Goal: Navigation & Orientation: Find specific page/section

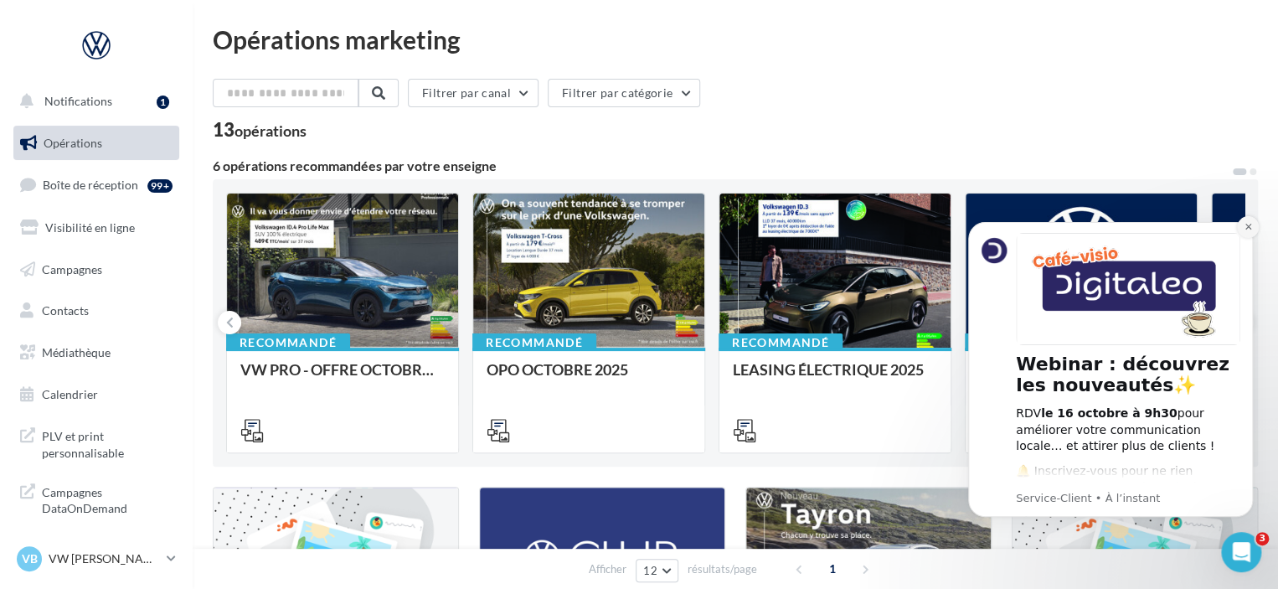
click at [1245, 226] on icon "Dismiss notification" at bounding box center [1248, 226] width 9 height 9
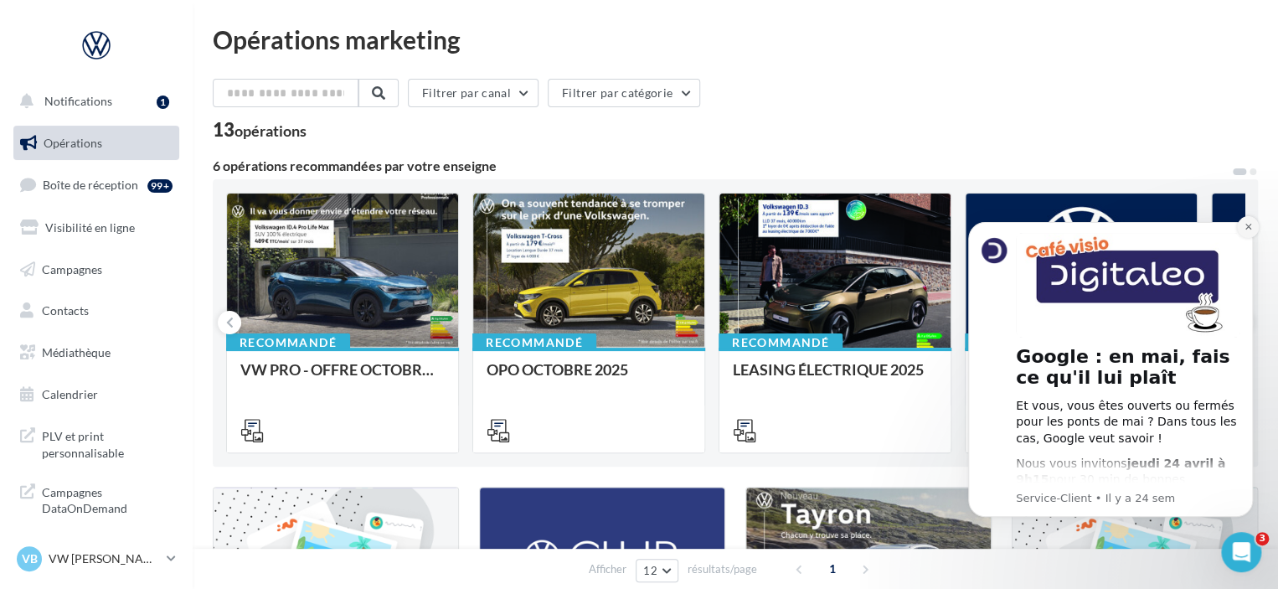
click at [1242, 223] on button "Dismiss notification" at bounding box center [1248, 227] width 22 height 22
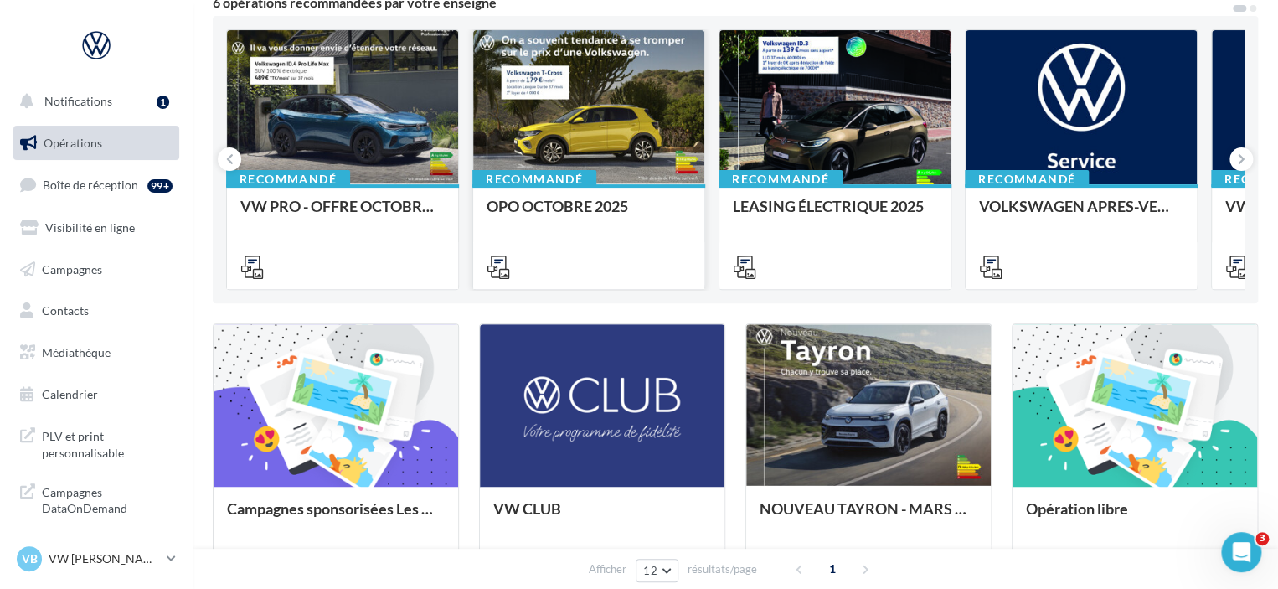
scroll to position [167, 0]
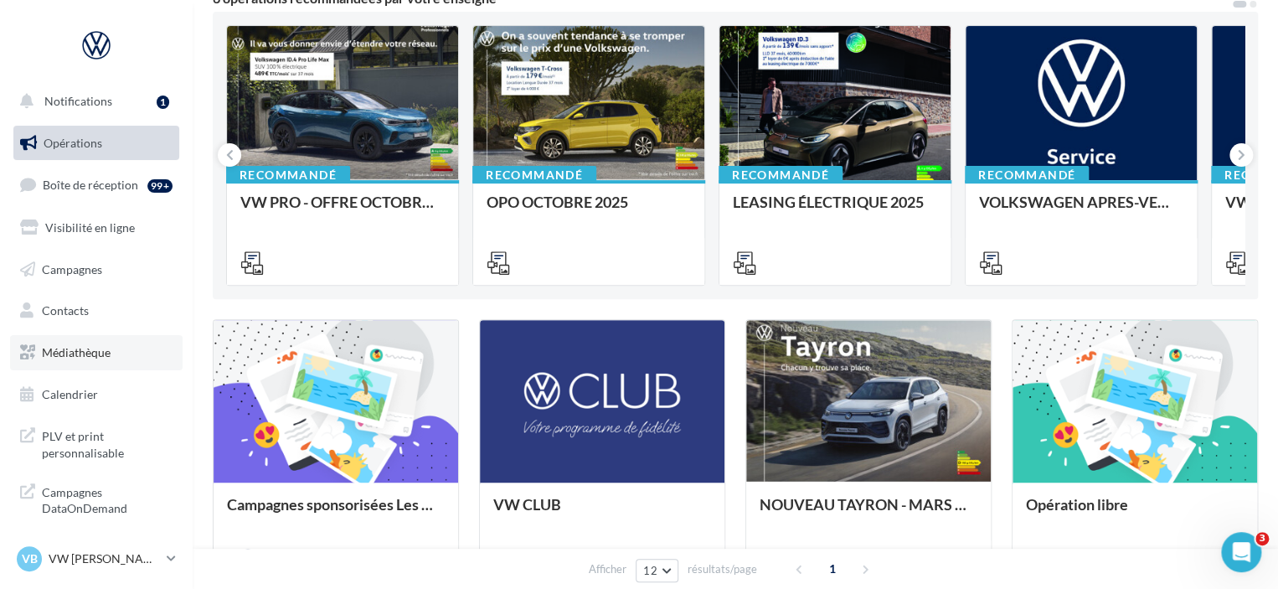
drag, startPoint x: 47, startPoint y: 351, endPoint x: 70, endPoint y: 345, distance: 23.4
click at [47, 351] on span "Médiathèque" at bounding box center [76, 352] width 69 height 14
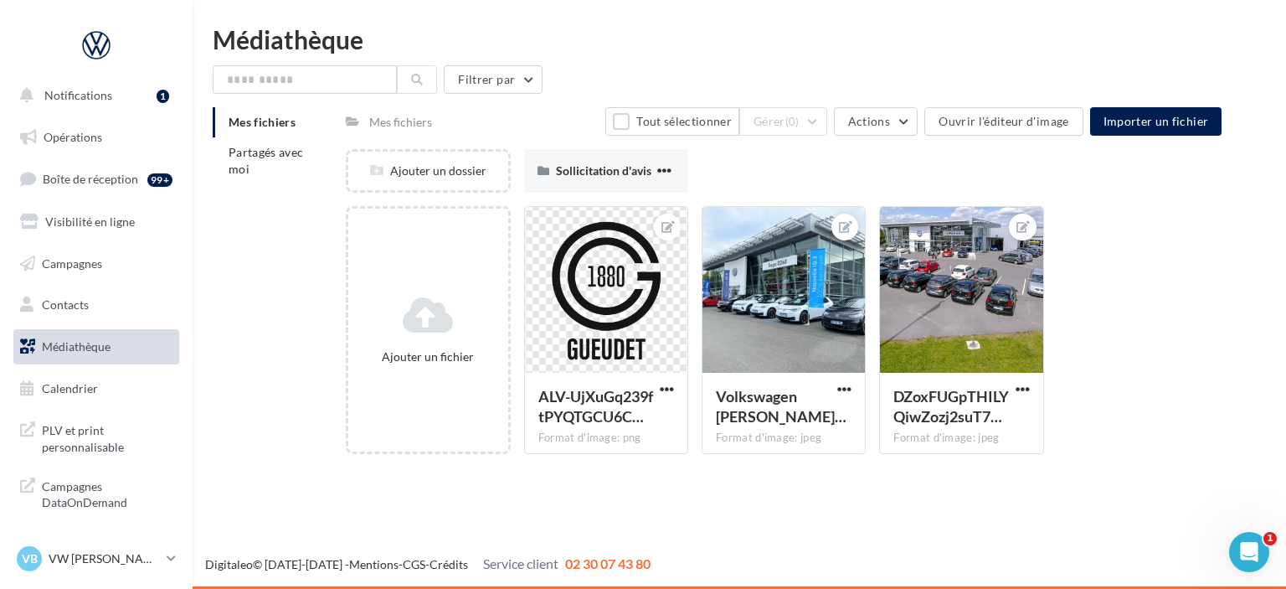
scroll to position [8, 0]
click at [108, 557] on p "VW [PERSON_NAME]" at bounding box center [104, 558] width 111 height 17
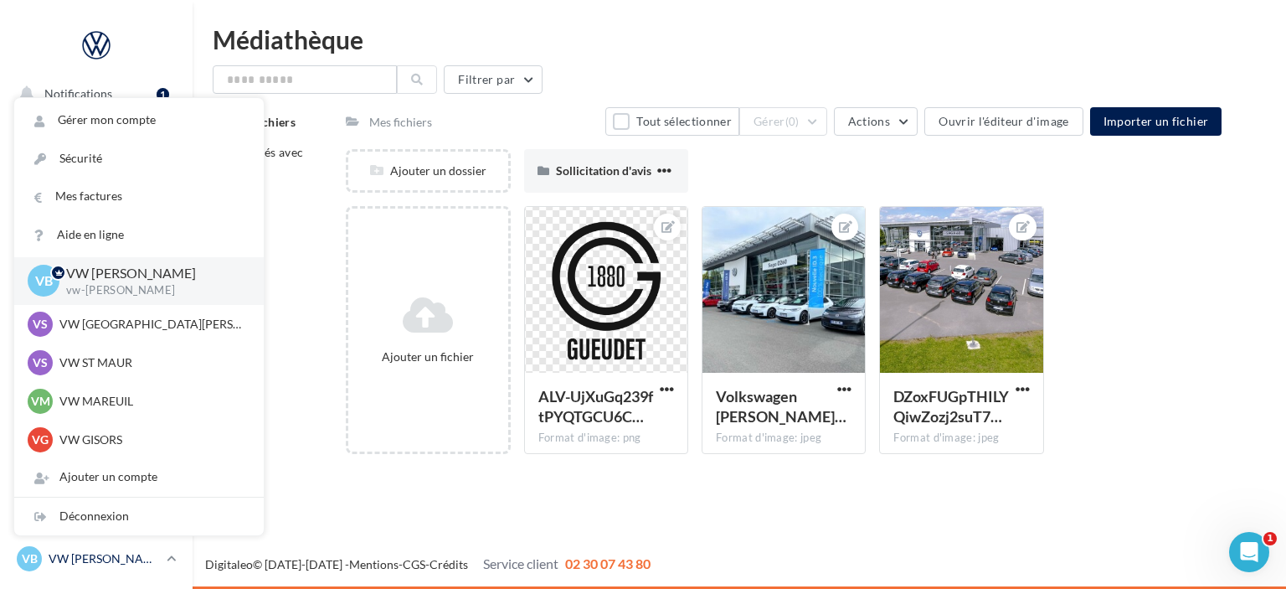
click at [90, 555] on p "VW [PERSON_NAME]" at bounding box center [104, 558] width 111 height 17
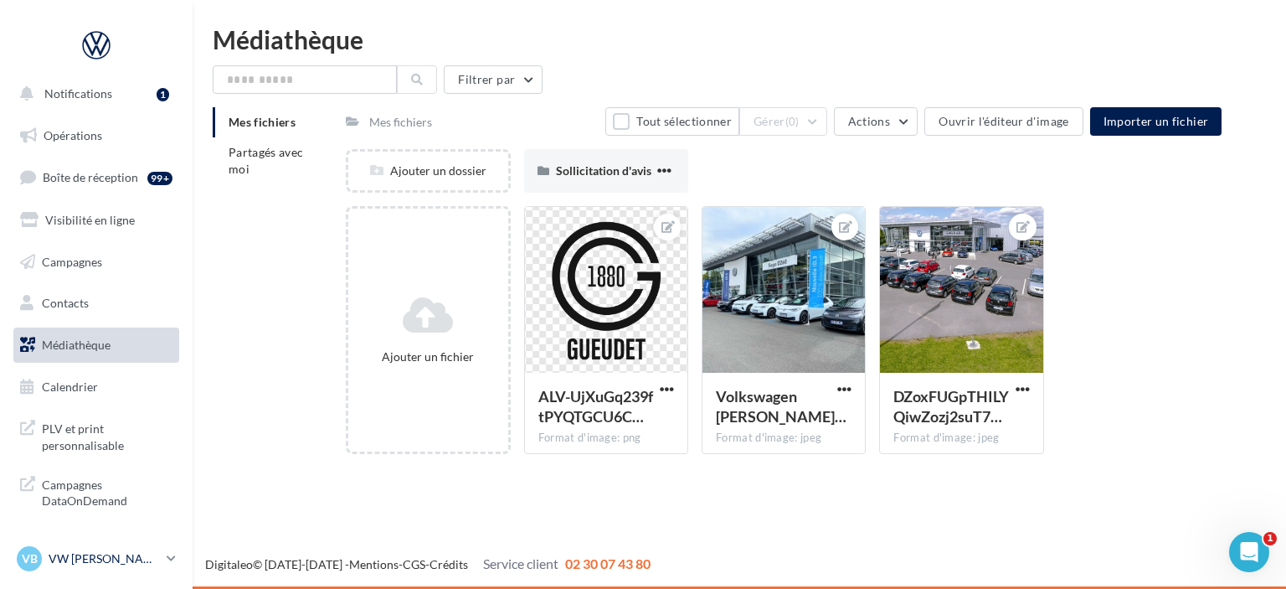
click at [99, 554] on p "VW [PERSON_NAME]" at bounding box center [104, 558] width 111 height 17
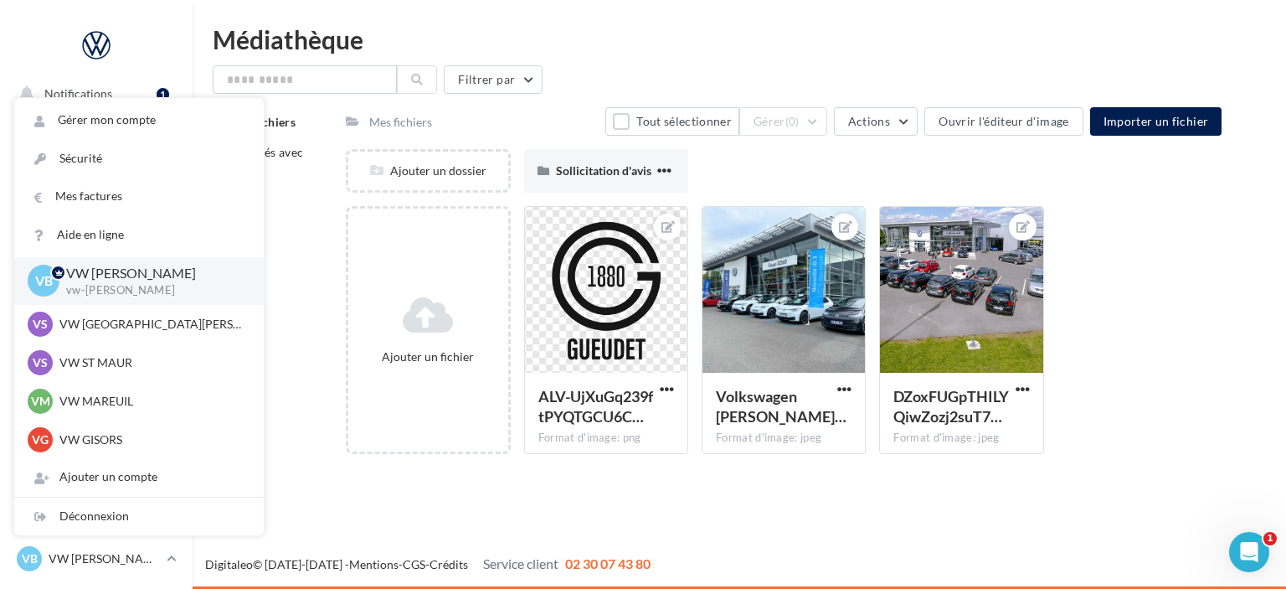
click at [350, 492] on div "Notifications 1 Opérations Boîte de réception 99+ Visibilité en ligne Campagnes…" at bounding box center [643, 294] width 1286 height 589
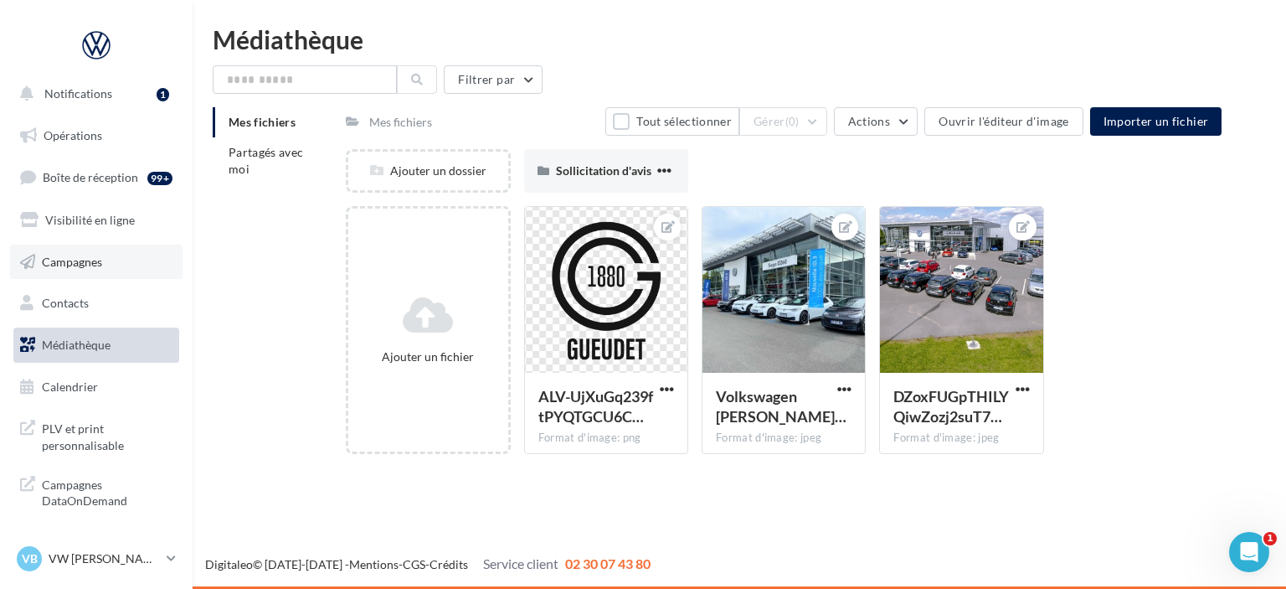
click at [64, 257] on span "Campagnes" at bounding box center [72, 261] width 60 height 14
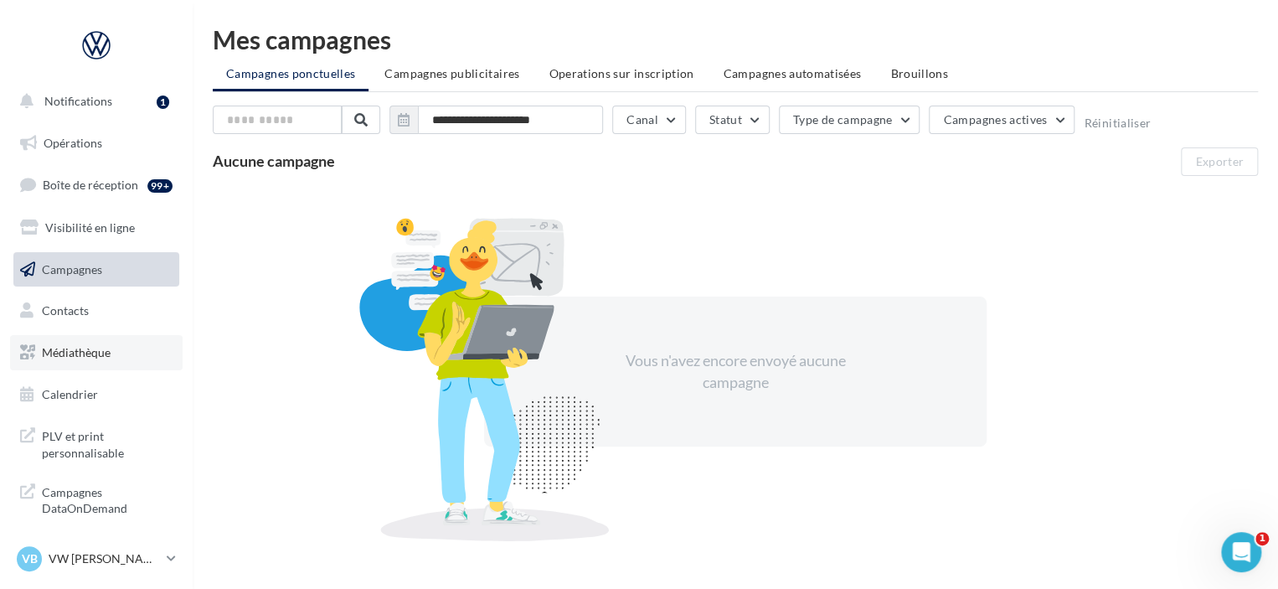
click at [77, 354] on span "Médiathèque" at bounding box center [76, 352] width 69 height 14
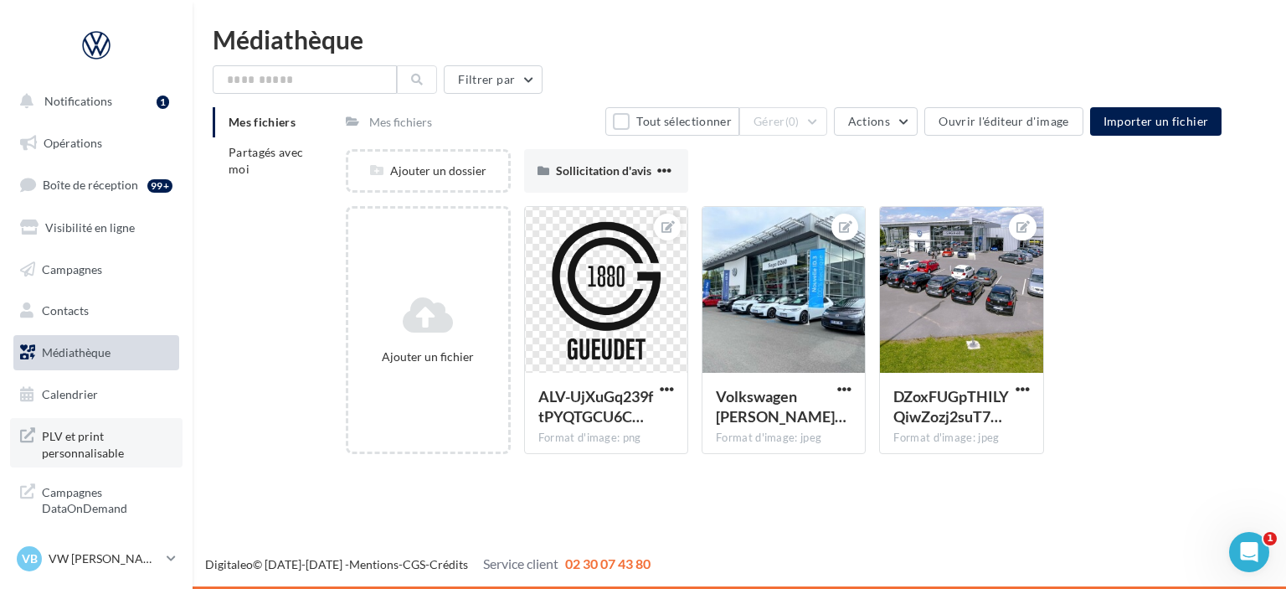
click at [85, 441] on span "PLV et print personnalisable" at bounding box center [107, 443] width 131 height 36
click at [90, 227] on span "Visibilité en ligne" at bounding box center [90, 227] width 90 height 14
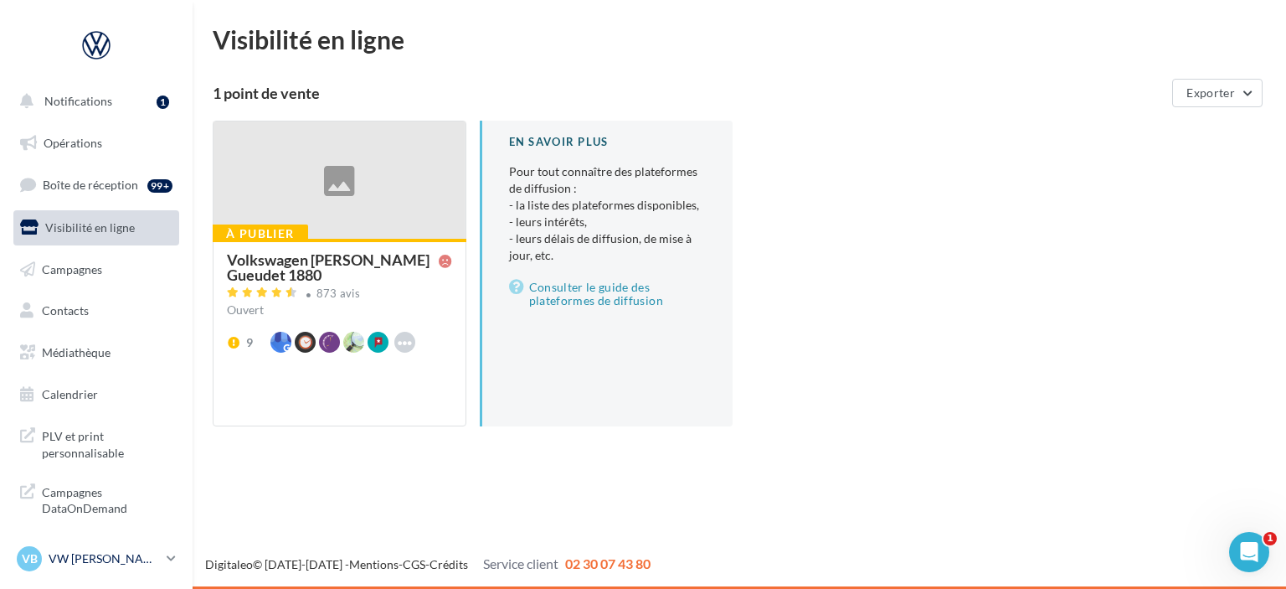
click at [91, 557] on p "VW [PERSON_NAME]" at bounding box center [104, 558] width 111 height 17
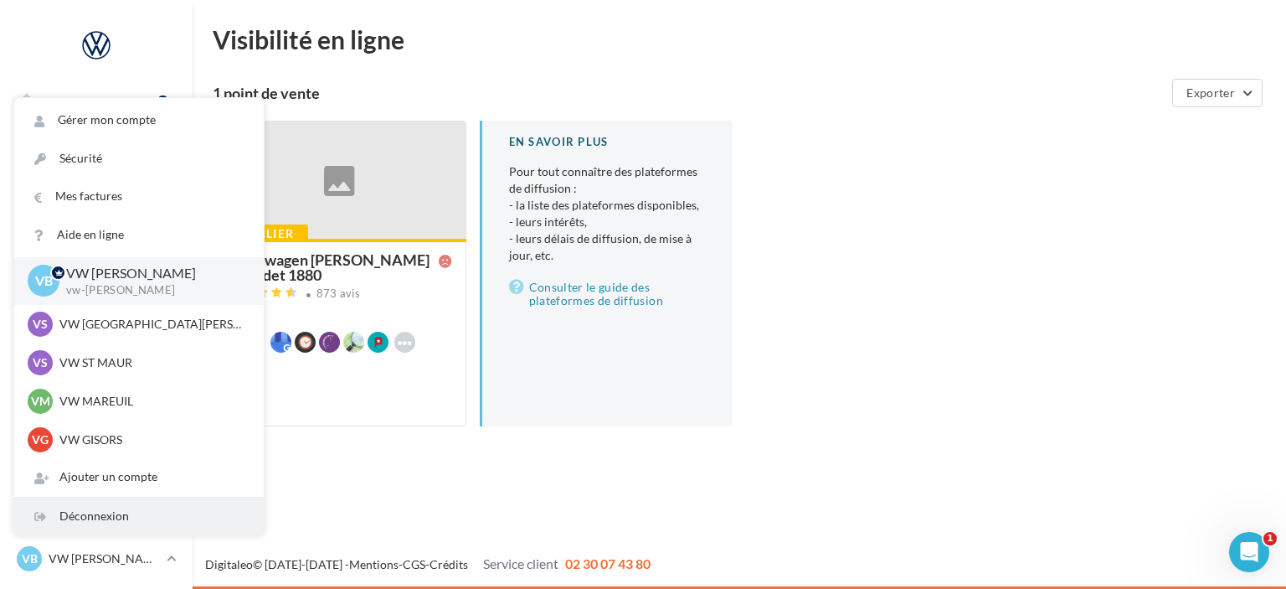
click at [99, 520] on div "Déconnexion" at bounding box center [139, 516] width 250 height 38
